Goal: Obtain resource: Obtain resource

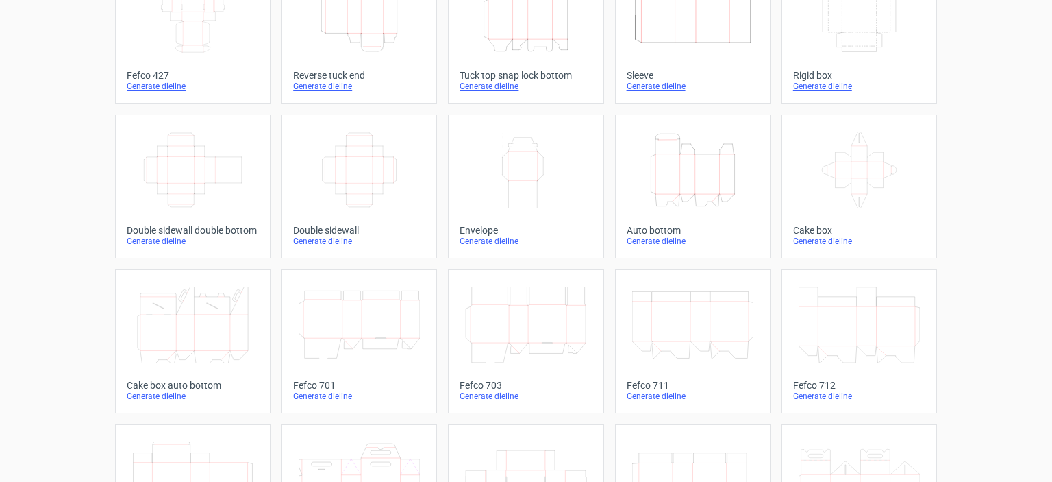
scroll to position [79, 0]
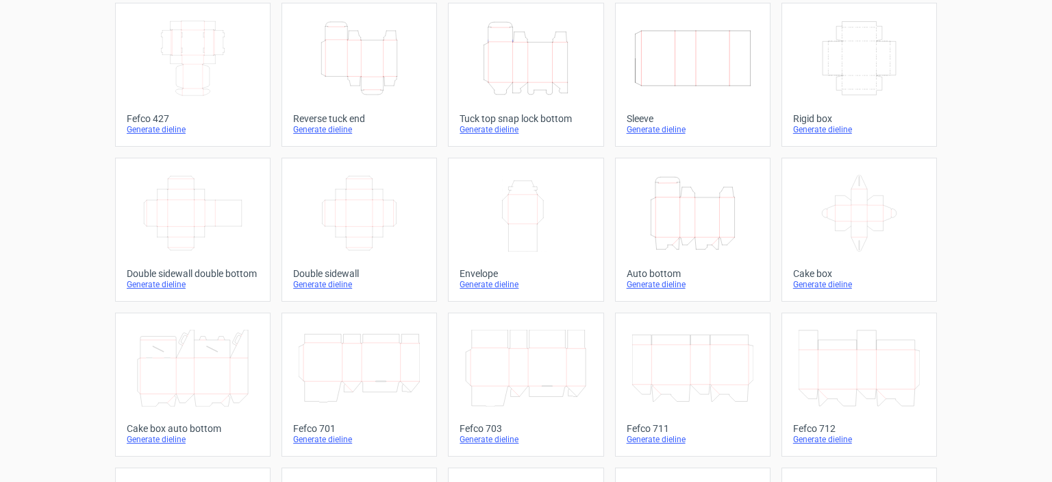
click at [492, 127] on div "Generate dieline" at bounding box center [526, 129] width 132 height 11
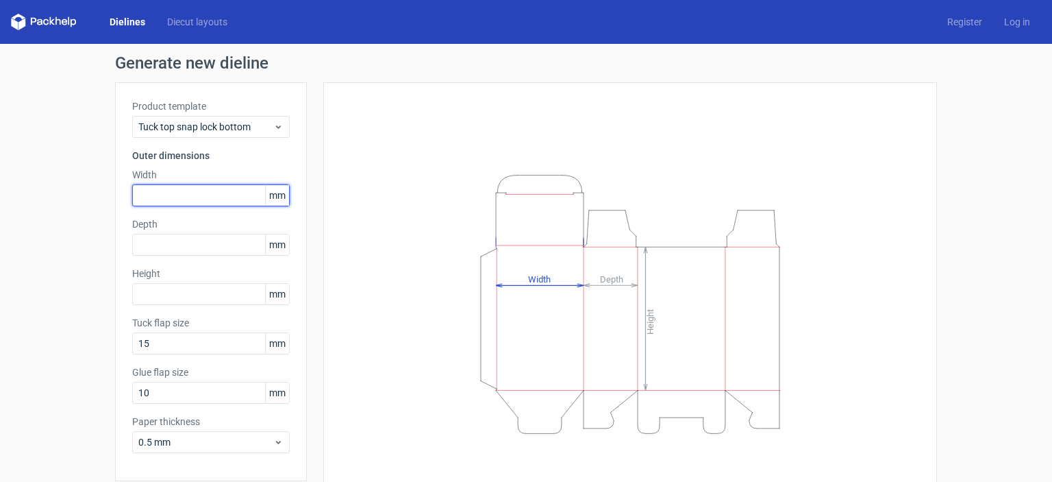
click at [182, 203] on input "text" at bounding box center [211, 195] width 158 height 22
type input "285"
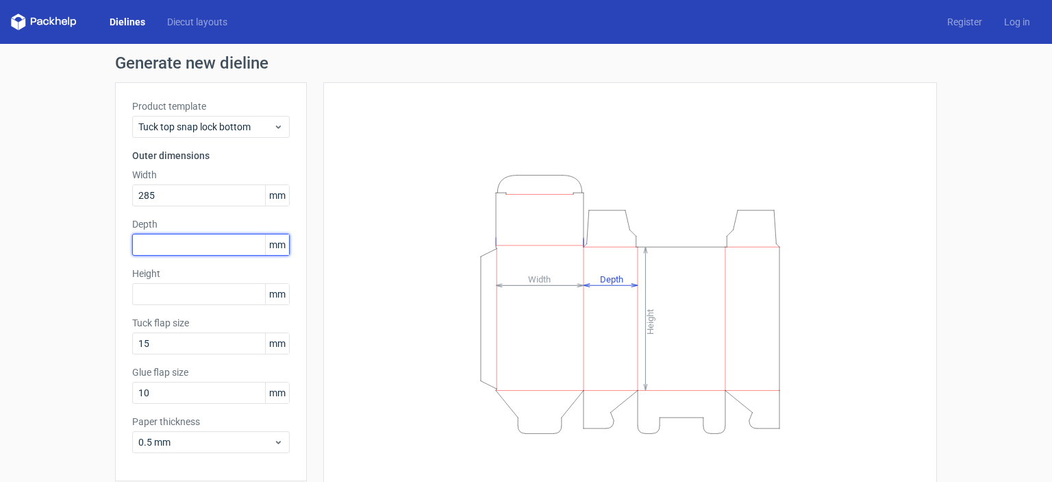
click at [167, 243] on input "text" at bounding box center [211, 245] width 158 height 22
type input "85"
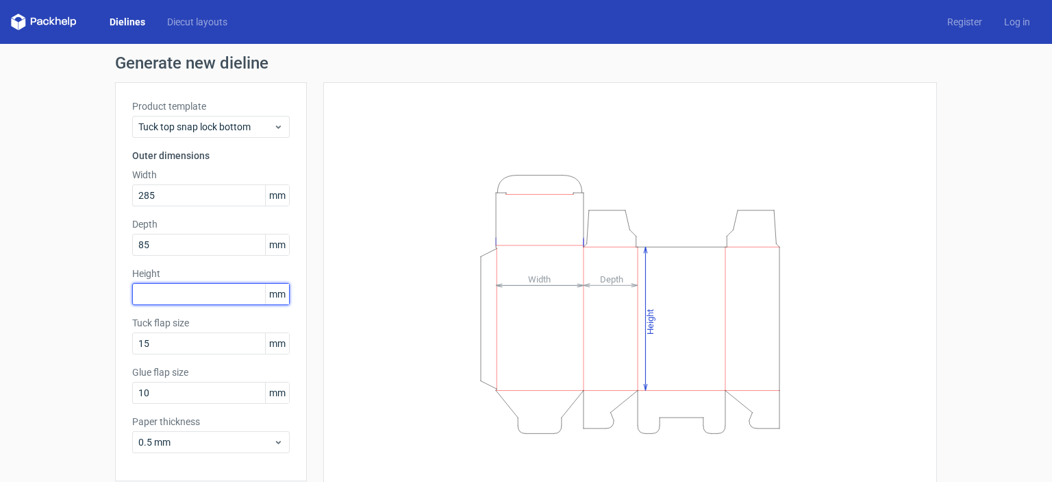
click at [159, 301] on input "text" at bounding box center [211, 294] width 158 height 22
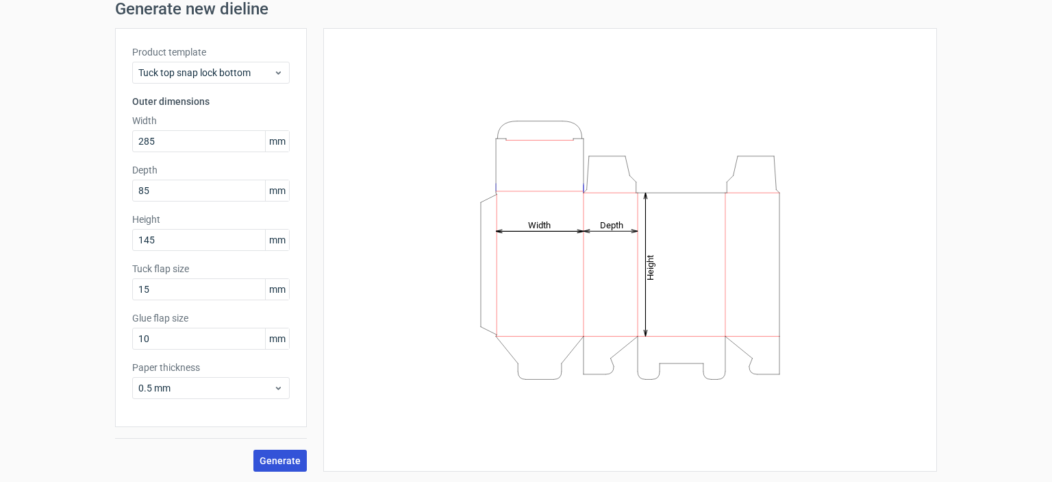
click at [279, 458] on span "Generate" at bounding box center [280, 461] width 41 height 10
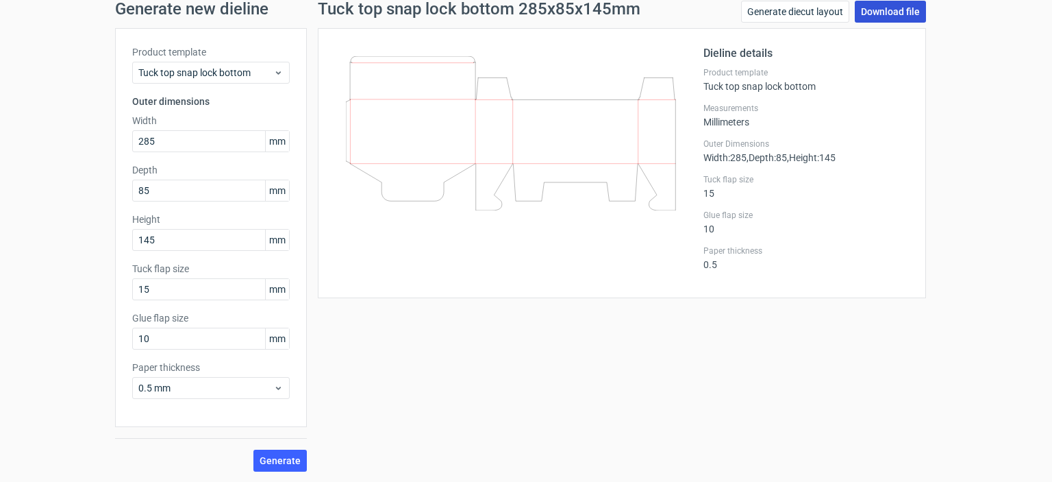
click at [871, 9] on link "Download file" at bounding box center [890, 12] width 71 height 22
click at [590, 309] on div "Tuck top snap lock bottom 285x85x145mm Generate diecut layout Download file Die…" at bounding box center [622, 236] width 630 height 471
click at [899, 10] on link "Download file" at bounding box center [890, 12] width 71 height 22
drag, startPoint x: 166, startPoint y: 237, endPoint x: 0, endPoint y: 225, distance: 166.9
click at [0, 225] on div "Generate new dieline Product template Tuck top snap lock bottom Outer dimension…" at bounding box center [526, 236] width 1052 height 493
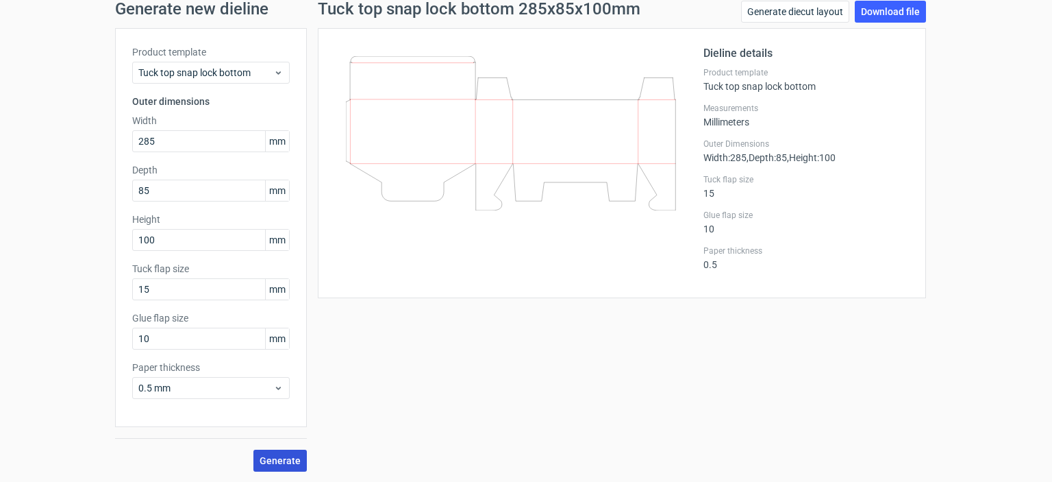
click at [283, 449] on button "Generate" at bounding box center [279, 460] width 53 height 22
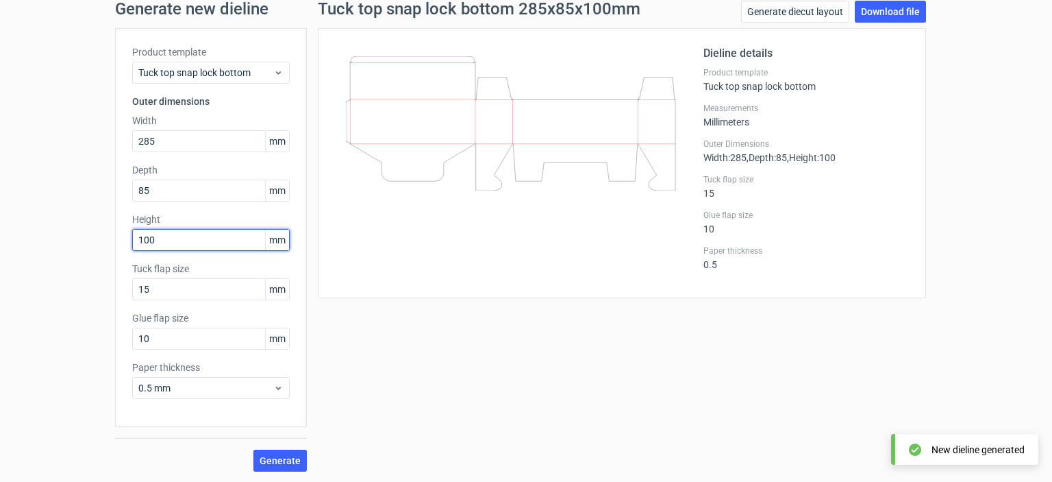
drag, startPoint x: 163, startPoint y: 240, endPoint x: 119, endPoint y: 242, distance: 43.9
click at [119, 242] on div "Product template Tuck top snap lock bottom Outer dimensions Width 285 mm Depth …" at bounding box center [211, 227] width 192 height 399
type input "145"
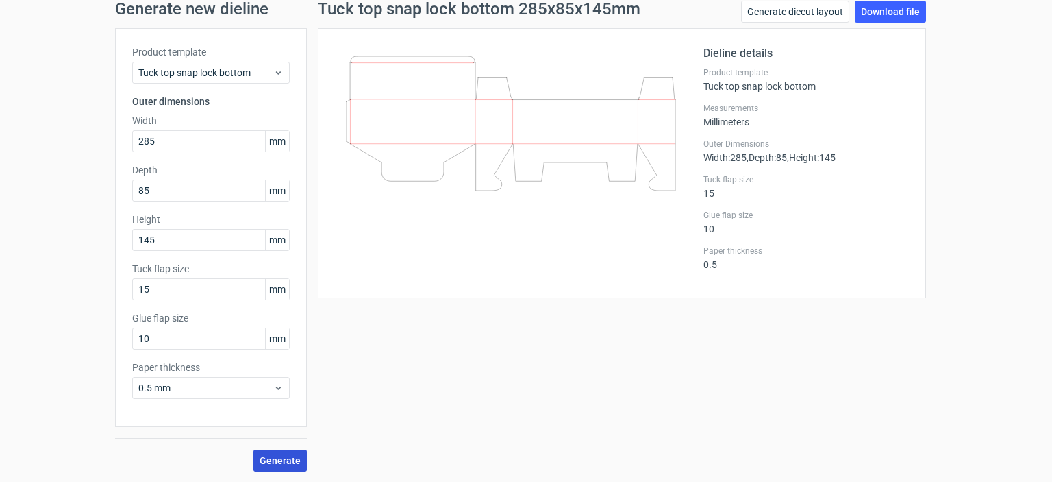
click at [284, 456] on span "Generate" at bounding box center [280, 461] width 41 height 10
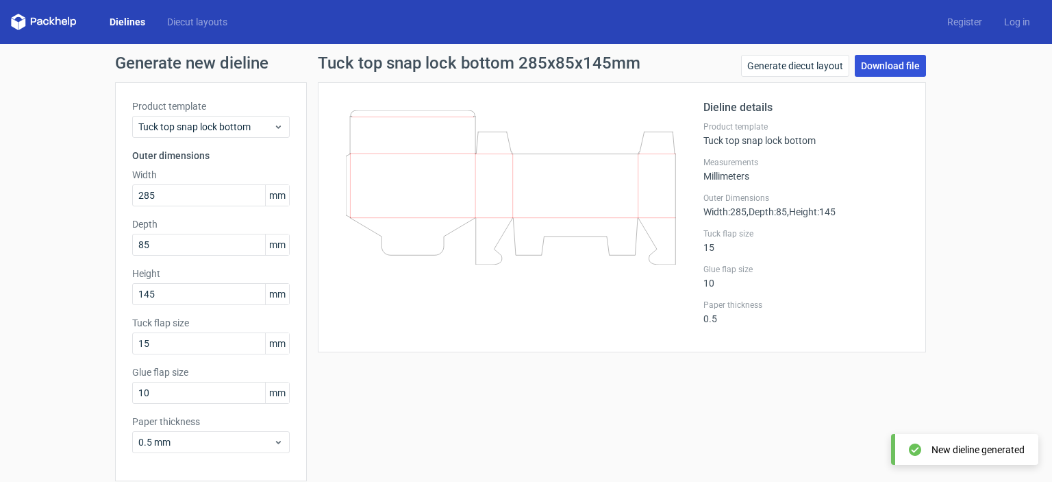
click at [880, 62] on link "Download file" at bounding box center [890, 66] width 71 height 22
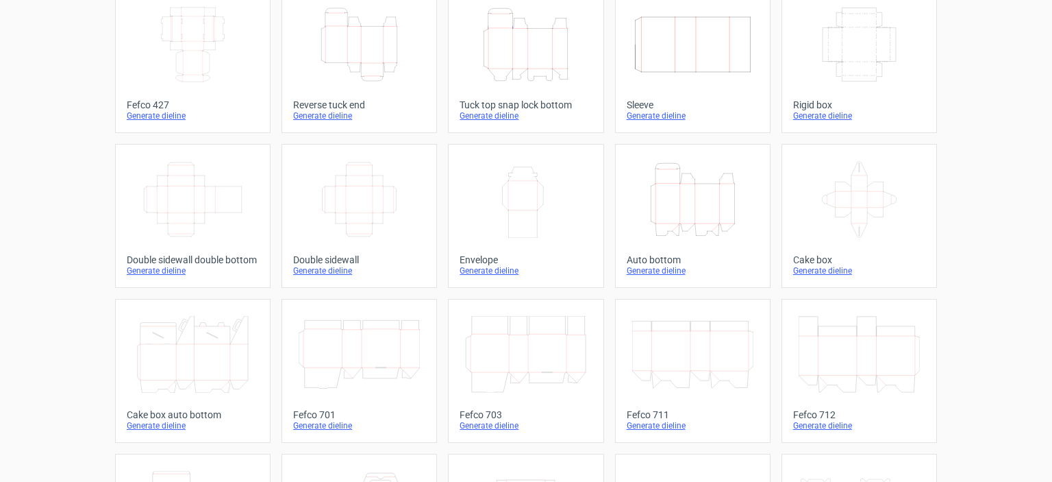
scroll to position [88, 0]
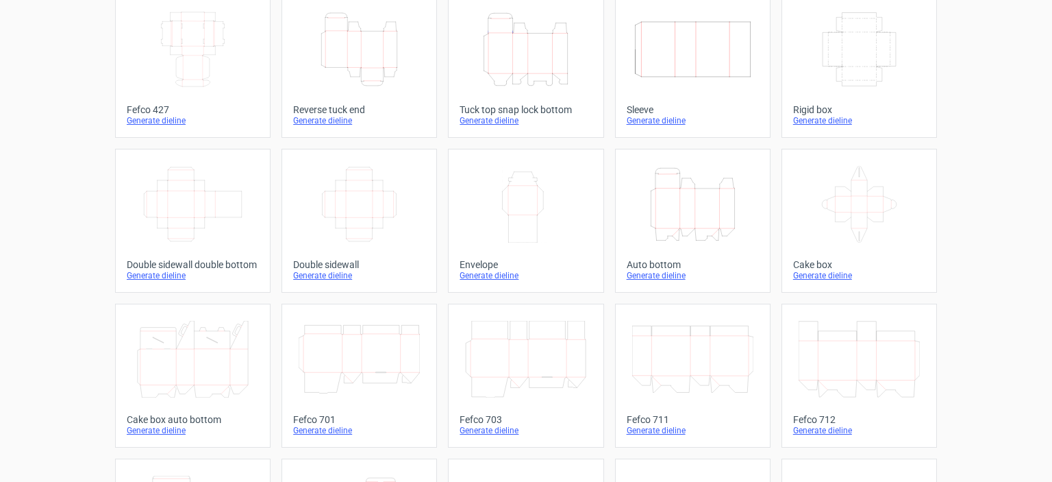
click at [678, 212] on icon "Height Depth Width" at bounding box center [692, 204] width 121 height 77
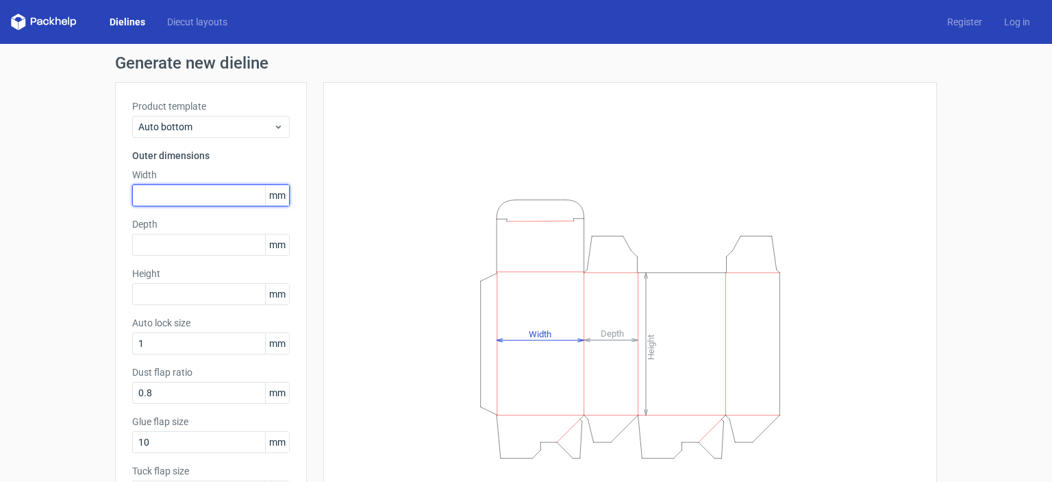
click at [170, 193] on input "text" at bounding box center [211, 195] width 158 height 22
type input "285"
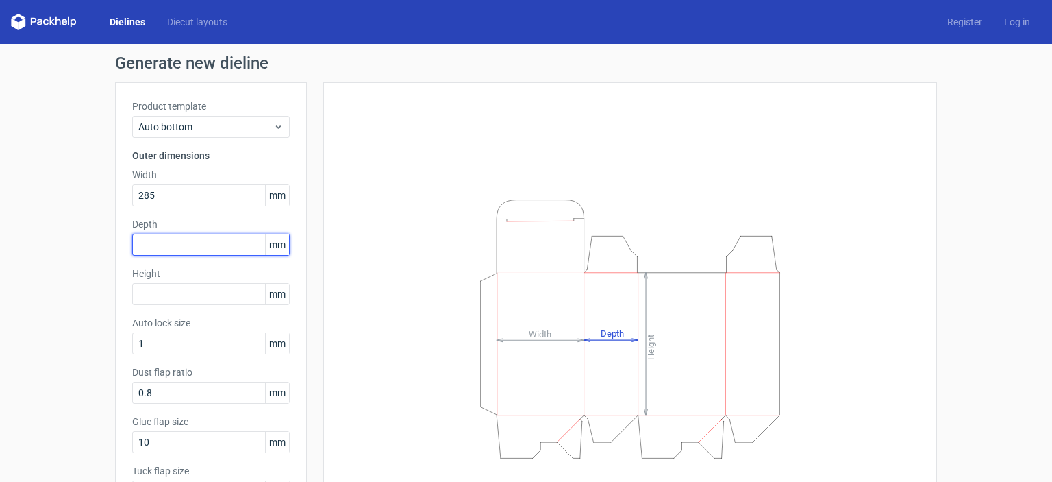
click at [164, 243] on input "text" at bounding box center [211, 245] width 158 height 22
type input "85"
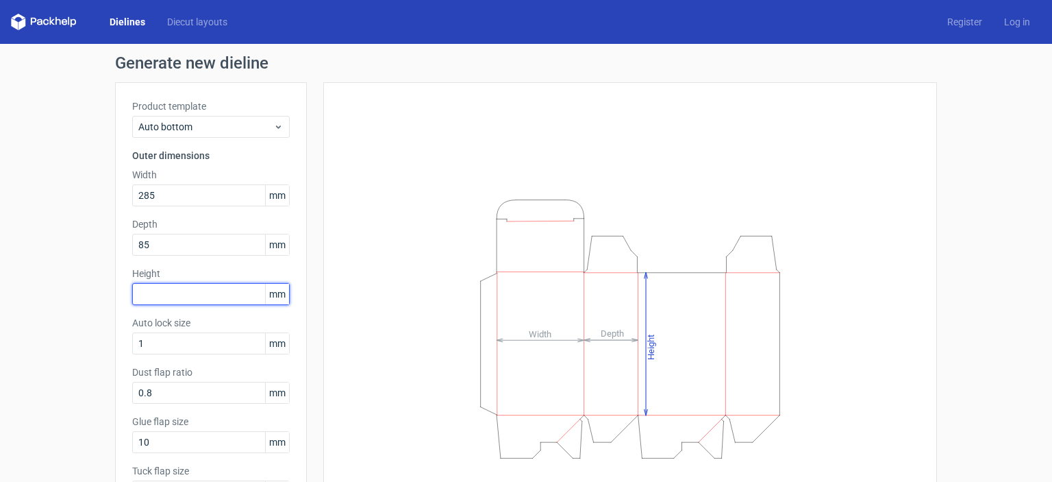
click at [153, 286] on input "text" at bounding box center [211, 294] width 158 height 22
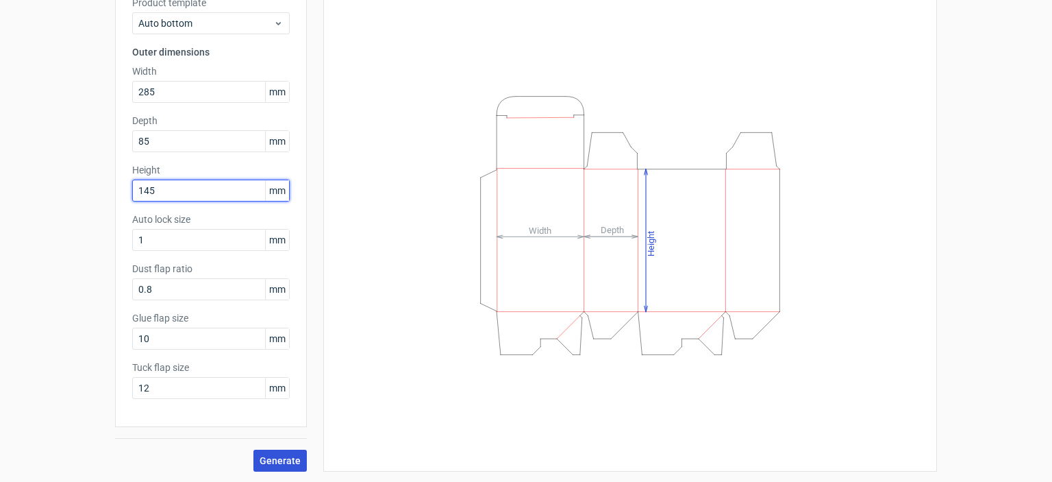
type input "145"
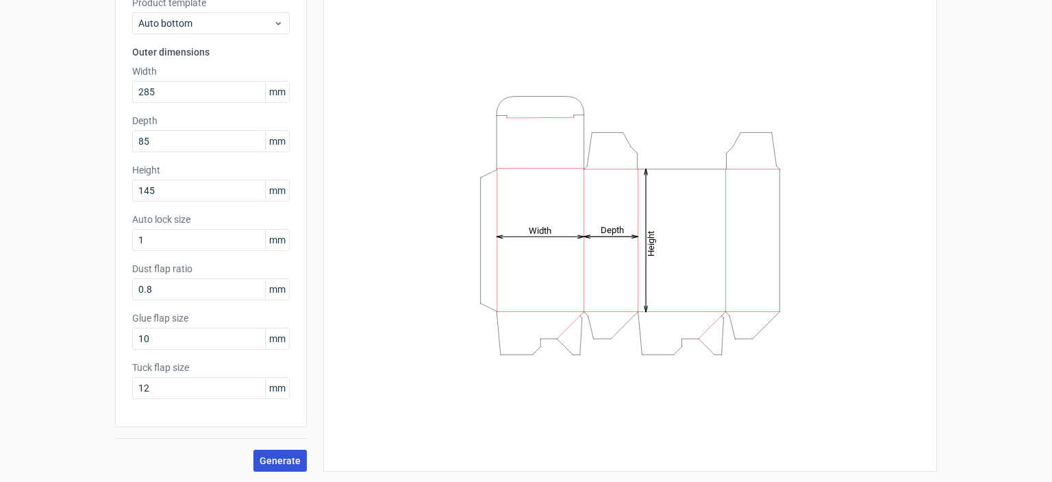
click at [277, 460] on span "Generate" at bounding box center [280, 461] width 41 height 10
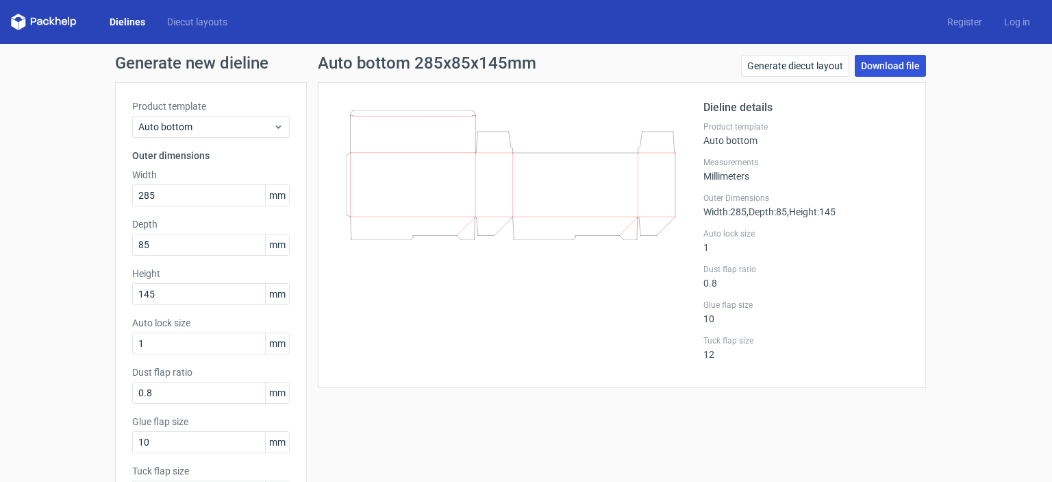
click at [875, 66] on link "Download file" at bounding box center [890, 66] width 71 height 22
click at [784, 63] on link "Generate diecut layout" at bounding box center [795, 66] width 108 height 22
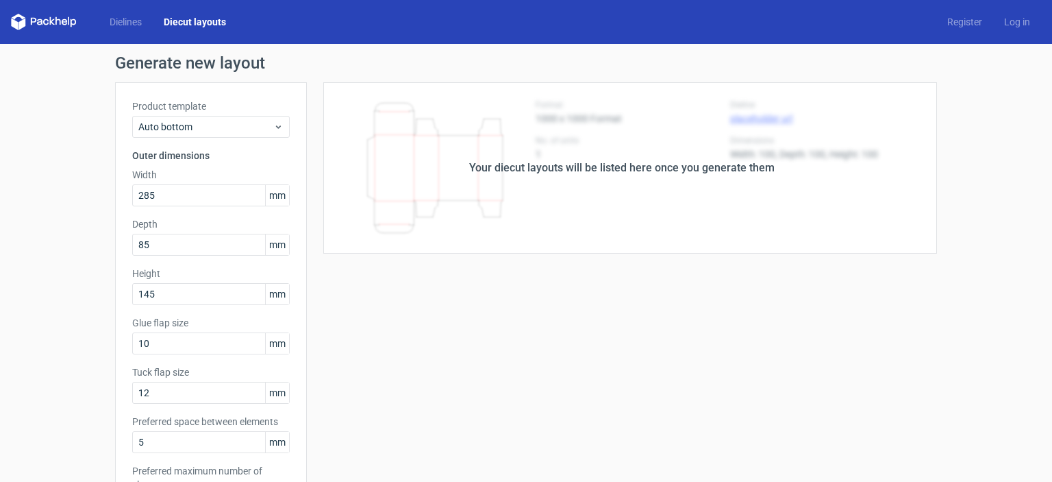
click at [460, 306] on div "Your diecut layouts will be listed here once you generate them Height Depth Wid…" at bounding box center [622, 453] width 630 height 743
click at [546, 156] on div "Your diecut layouts will be listed here once you generate them" at bounding box center [622, 167] width 630 height 171
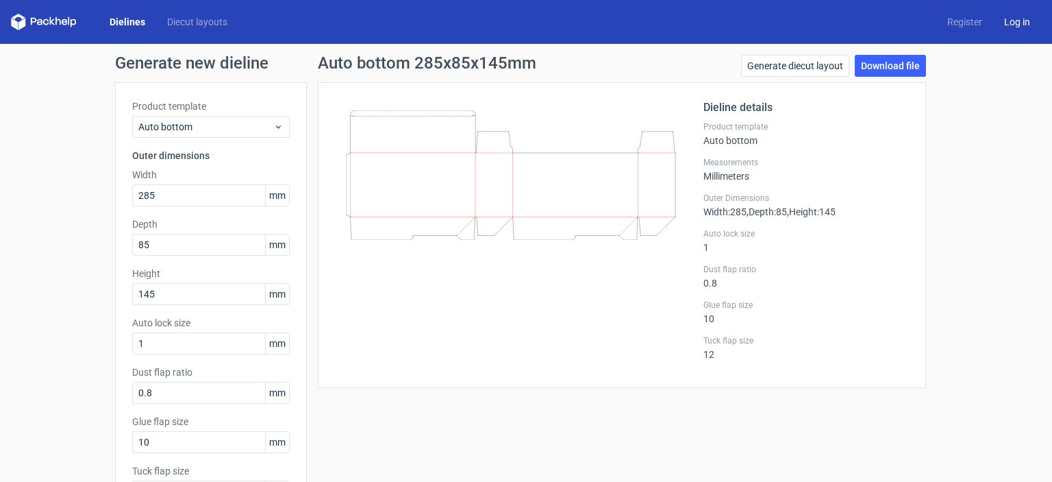
click at [1002, 27] on link "Log in" at bounding box center [1017, 22] width 48 height 14
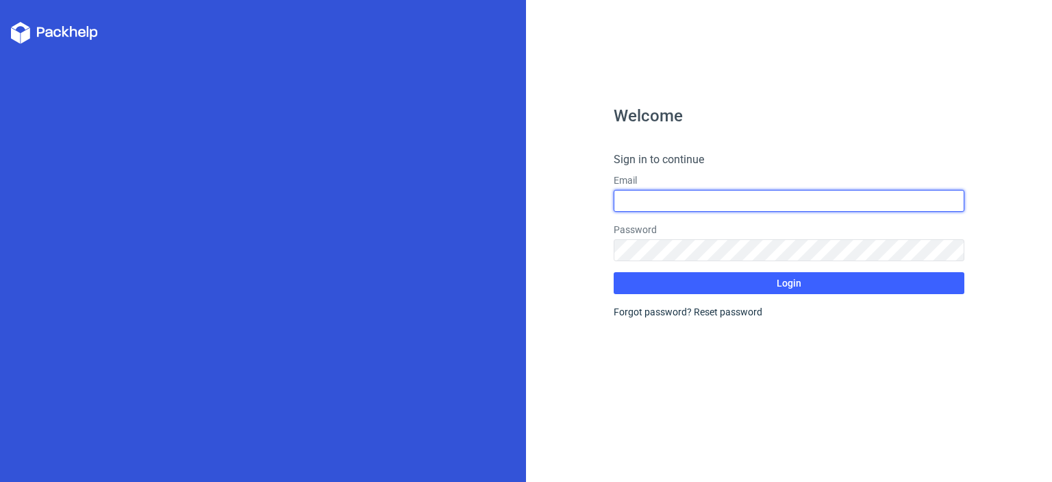
click at [652, 205] on input "text" at bounding box center [789, 201] width 351 height 22
type input "[EMAIL_ADDRESS][DOMAIN_NAME]"
